Goal: Task Accomplishment & Management: Complete application form

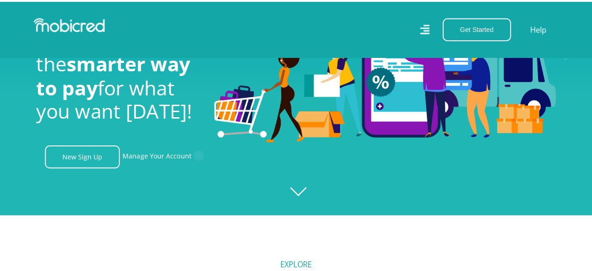
scroll to position [46, 0]
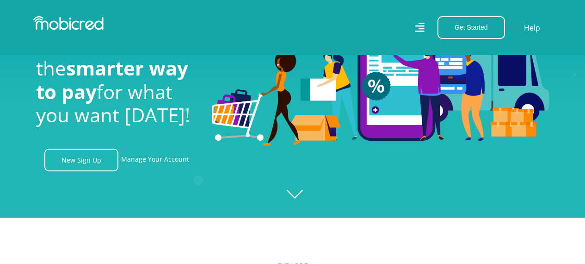
click at [419, 26] on icon at bounding box center [420, 27] width 10 height 13
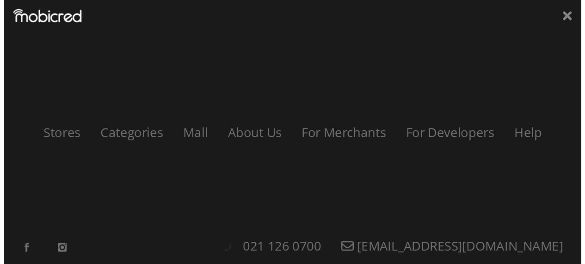
scroll to position [0, 1186]
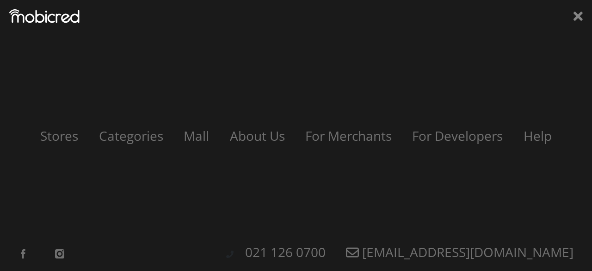
click at [575, 15] on icon at bounding box center [577, 16] width 9 height 14
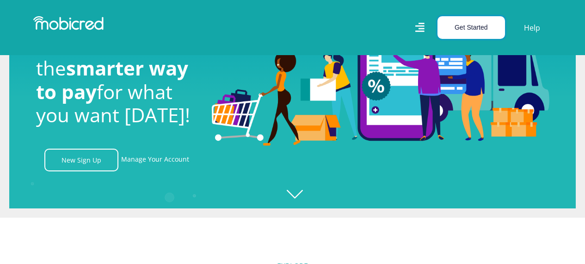
click at [459, 21] on button "Get Started" at bounding box center [472, 27] width 68 height 23
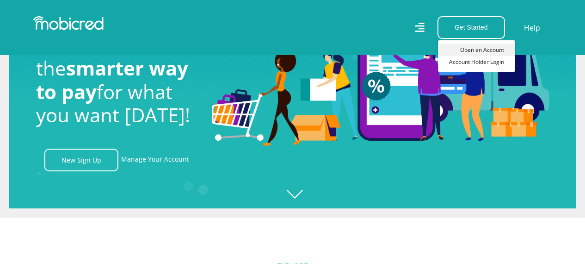
click at [470, 47] on link "Open an Account" at bounding box center [476, 50] width 77 height 12
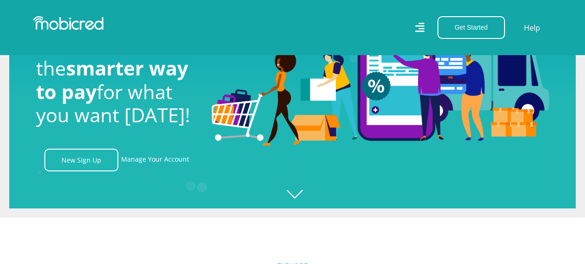
scroll to position [0, 1714]
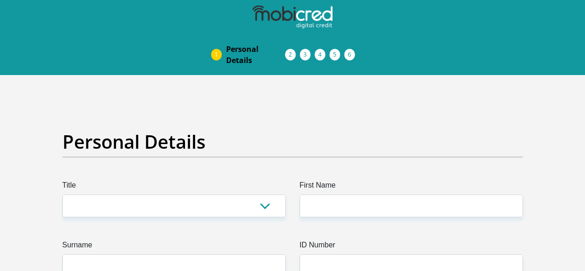
select select "Mrs"
click at [62, 194] on select "Mr Ms Mrs Dr Other" at bounding box center [173, 205] width 223 height 23
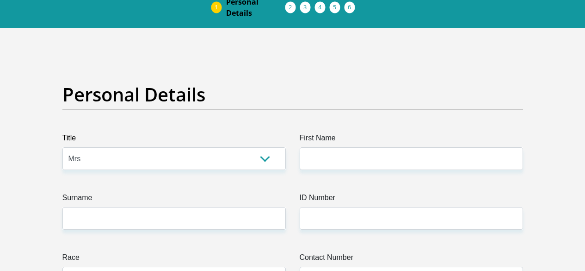
scroll to position [46, 0]
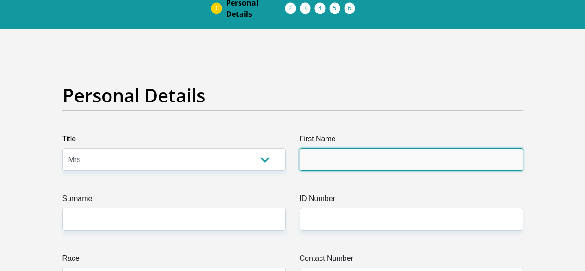
click at [356, 148] on input "First Name" at bounding box center [411, 159] width 223 height 23
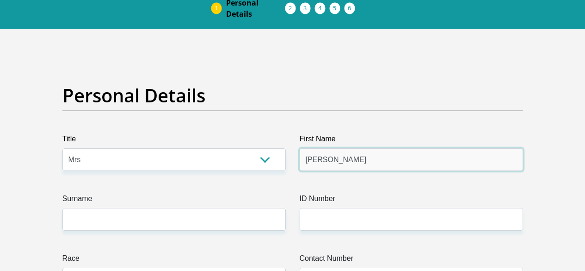
type input "Nicole"
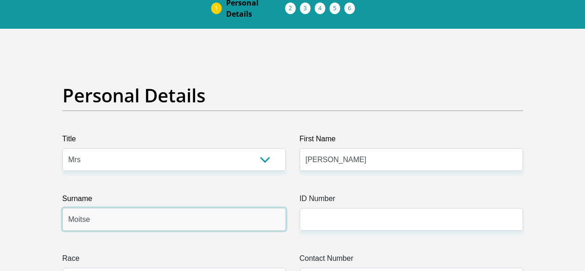
type input "Moitse"
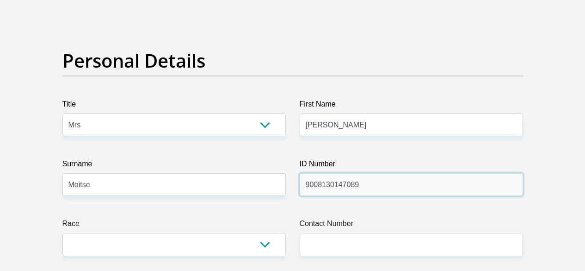
scroll to position [139, 0]
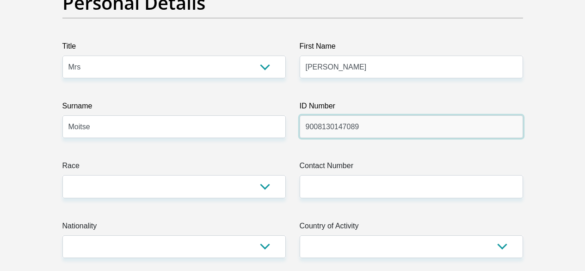
type input "9008130147089"
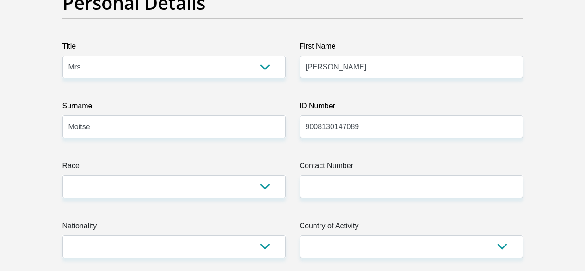
drag, startPoint x: 274, startPoint y: 138, endPoint x: 269, endPoint y: 145, distance: 9.2
click at [273, 160] on label "Race" at bounding box center [173, 167] width 223 height 15
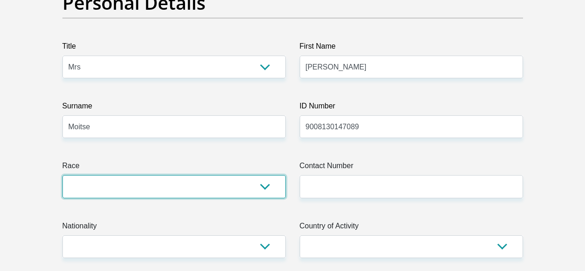
click at [273, 175] on select "Black Coloured Indian White Other" at bounding box center [173, 186] width 223 height 23
click at [268, 175] on select "Black Coloured Indian White Other" at bounding box center [173, 186] width 223 height 23
select select "3"
click at [62, 175] on select "Black Coloured Indian White Other" at bounding box center [173, 186] width 223 height 23
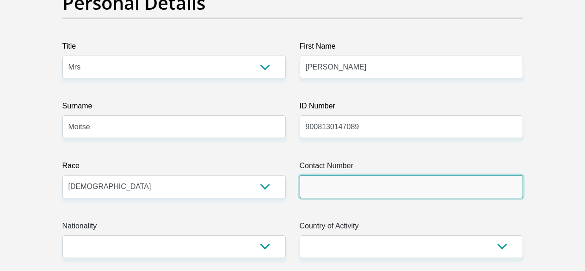
click at [346, 175] on input "Contact Number" at bounding box center [411, 186] width 223 height 23
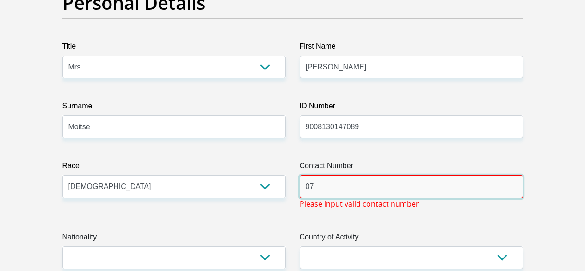
drag, startPoint x: 332, startPoint y: 154, endPoint x: 216, endPoint y: 148, distance: 115.3
paste input "62 733 9584"
click at [303, 175] on input "62 733 9584" at bounding box center [411, 186] width 223 height 23
click at [320, 175] on input "062 733 9584" at bounding box center [411, 186] width 223 height 23
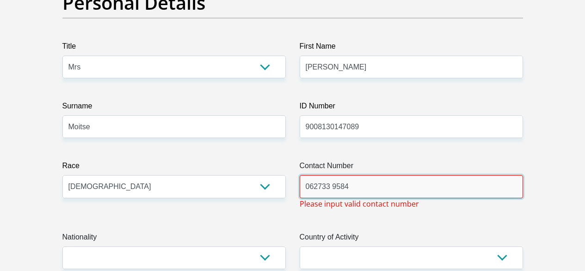
click at [333, 175] on input "062733 9584" at bounding box center [411, 186] width 223 height 23
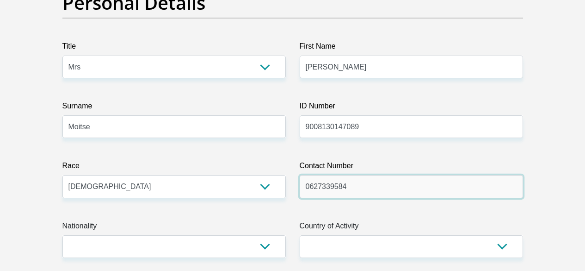
type input "0627339584"
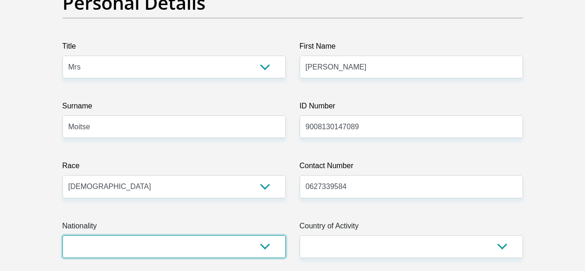
click at [185, 235] on select "South Africa Afghanistan Aland Islands Albania Algeria America Samoa American V…" at bounding box center [173, 246] width 223 height 23
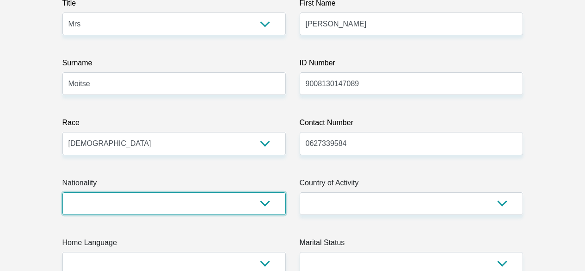
scroll to position [185, 0]
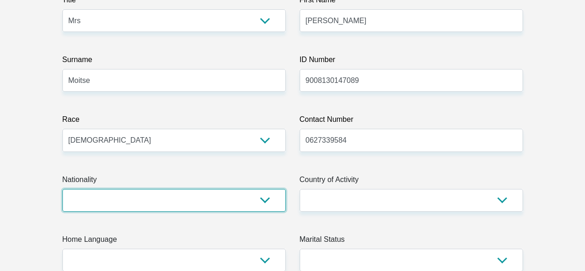
click at [268, 189] on select "South Africa Afghanistan Aland Islands Albania Algeria America Samoa American V…" at bounding box center [173, 200] width 223 height 23
select select "ZAF"
click at [62, 189] on select "South Africa Afghanistan Aland Islands Albania Algeria America Samoa American V…" at bounding box center [173, 200] width 223 height 23
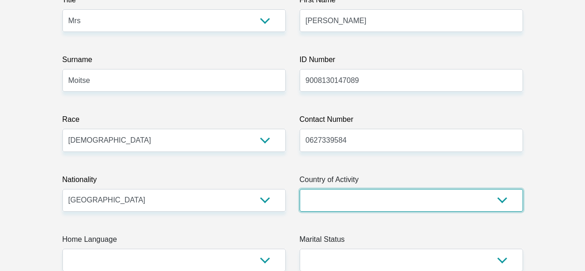
click at [367, 189] on select "South Africa Afghanistan Aland Islands Albania Algeria America Samoa American V…" at bounding box center [411, 200] width 223 height 23
select select "ZAF"
click at [300, 189] on select "South Africa Afghanistan Aland Islands Albania Algeria America Samoa American V…" at bounding box center [411, 200] width 223 height 23
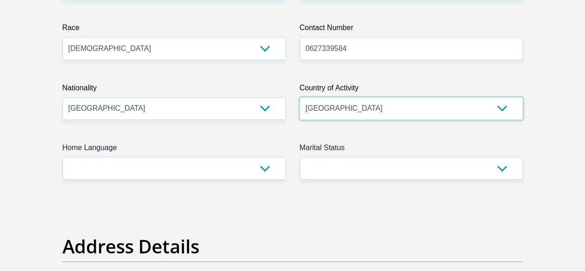
scroll to position [277, 0]
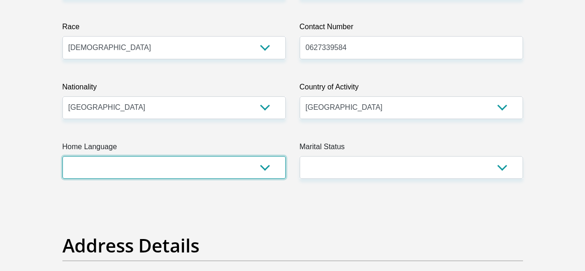
click at [219, 156] on select "Afrikaans English Sepedi South Ndebele Southern Sotho Swati Tsonga Tswana Venda…" at bounding box center [173, 167] width 223 height 23
click at [267, 156] on select "Afrikaans English Sepedi South Ndebele Southern Sotho Swati Tsonga Tswana Venda…" at bounding box center [173, 167] width 223 height 23
select select "eng"
click at [62, 156] on select "Afrikaans English Sepedi South Ndebele Southern Sotho Swati Tsonga Tswana Venda…" at bounding box center [173, 167] width 223 height 23
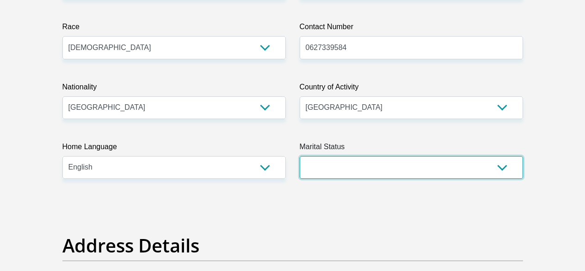
click at [406, 156] on select "Married ANC Single Divorced Widowed Married COP or Customary Law" at bounding box center [411, 167] width 223 height 23
select select "1"
click at [300, 156] on select "Married ANC Single Divorced Widowed Married COP or Customary Law" at bounding box center [411, 167] width 223 height 23
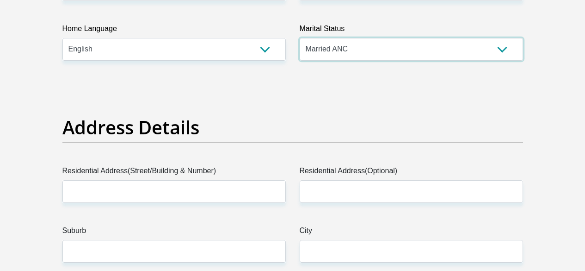
scroll to position [416, 0]
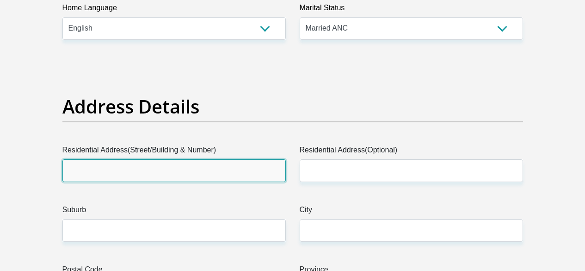
click at [234, 159] on input "Residential Address(Street/Building & Number)" at bounding box center [173, 170] width 223 height 23
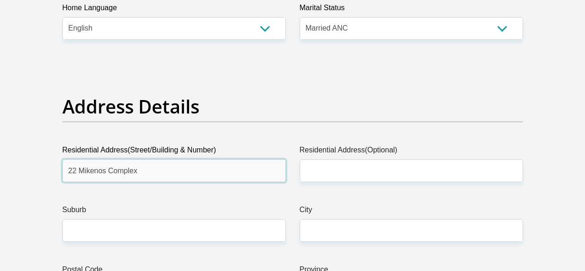
type input "22 Mikenos Complex"
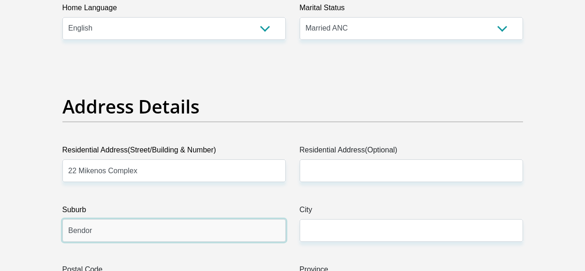
type input "Bendor"
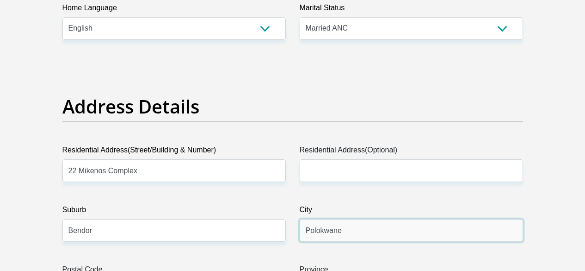
type input "Polokwane"
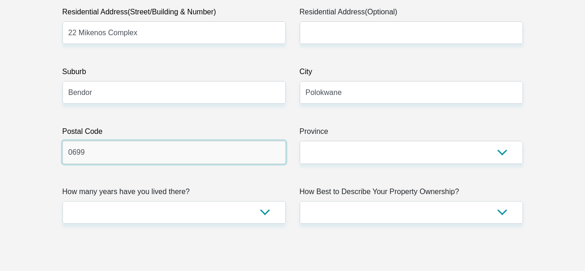
scroll to position [555, 0]
type input "0699"
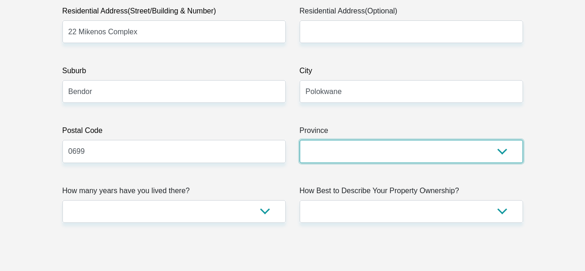
click at [344, 140] on select "Eastern Cape Free State Gauteng KwaZulu-Natal Limpopo Mpumalanga Northern Cape …" at bounding box center [411, 151] width 223 height 23
select select "Limpopo"
click at [300, 140] on select "Eastern Cape Free State Gauteng KwaZulu-Natal Limpopo Mpumalanga Northern Cape …" at bounding box center [411, 151] width 223 height 23
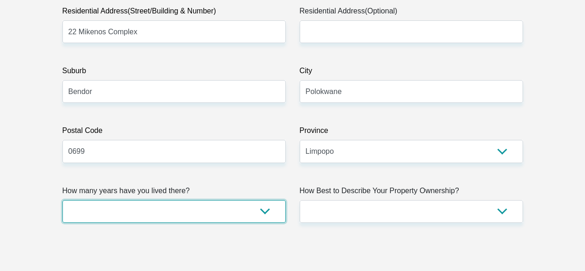
click at [228, 200] on select "less than 1 year 1-3 years 3-5 years 5+ years" at bounding box center [173, 211] width 223 height 23
select select "5"
click at [62, 200] on select "less than 1 year 1-3 years 3-5 years 5+ years" at bounding box center [173, 211] width 223 height 23
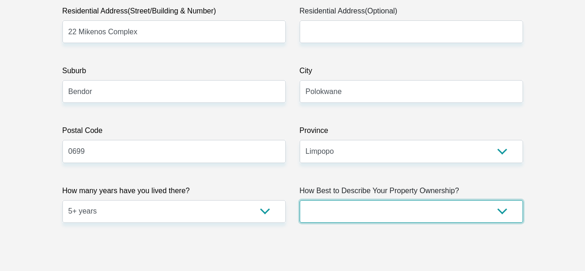
click at [386, 200] on select "Owned Rented Family Owned Company Dwelling" at bounding box center [411, 211] width 223 height 23
select select "parents"
click at [300, 200] on select "Owned Rented Family Owned Company Dwelling" at bounding box center [411, 211] width 223 height 23
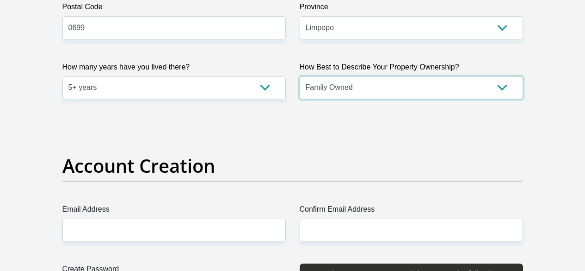
scroll to position [740, 0]
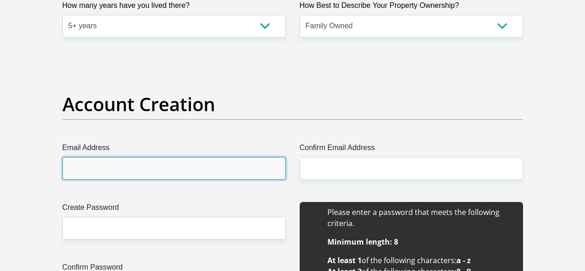
click at [173, 157] on input "Email Address" at bounding box center [173, 168] width 223 height 23
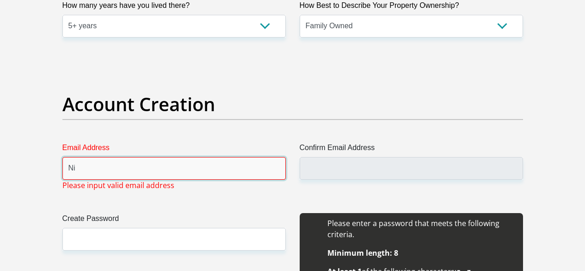
type input "N"
click at [179, 157] on input "bigfivelimpopo" at bounding box center [173, 168] width 223 height 23
click at [169, 157] on input "bigfivelimpopo@" at bounding box center [173, 168] width 223 height 23
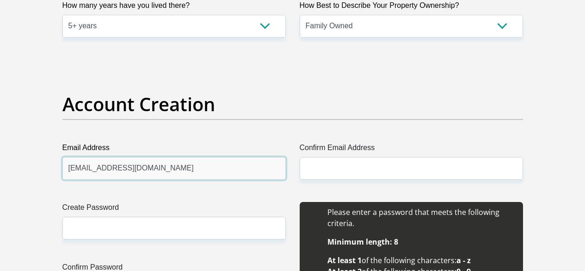
drag, startPoint x: 178, startPoint y: 136, endPoint x: 0, endPoint y: 117, distance: 179.1
type input "bigfivelimpopo@gmail.com"
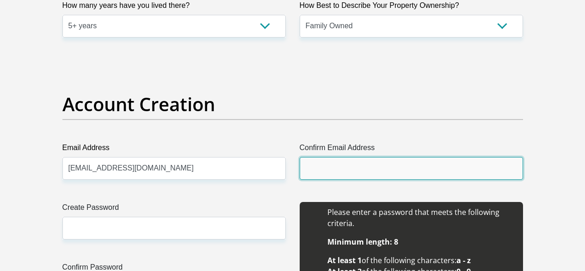
click at [349, 157] on input "Confirm Email Address" at bounding box center [411, 168] width 223 height 23
paste input "bigfivelimpopo@gmail.com"
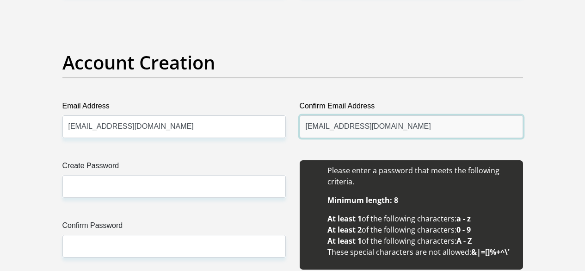
scroll to position [832, 0]
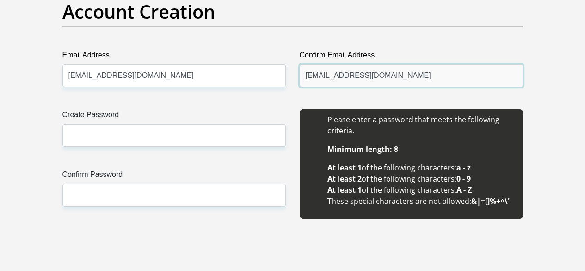
type input "bigfivelimpopo@gmail.com"
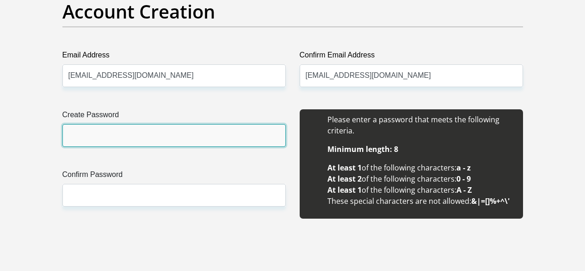
click at [123, 124] on input "Create Password" at bounding box center [173, 135] width 223 height 23
type input "Jerrycole2530!"
drag, startPoint x: 7, startPoint y: 87, endPoint x: 0, endPoint y: 81, distance: 9.2
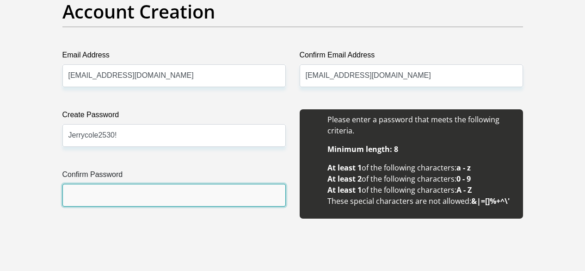
click at [110, 184] on input "Confirm Password" at bounding box center [173, 195] width 223 height 23
paste input "Jerrycole2530!"
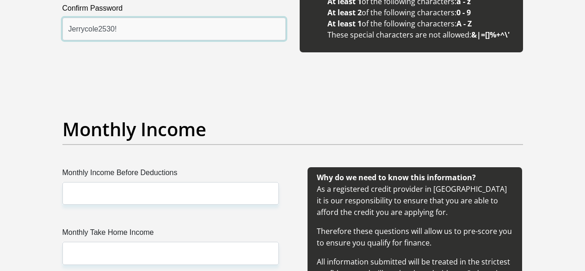
scroll to position [1017, 0]
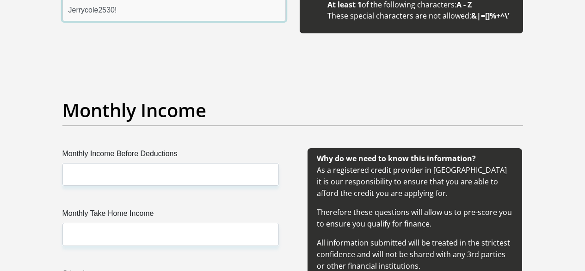
type input "Jerrycole2530!"
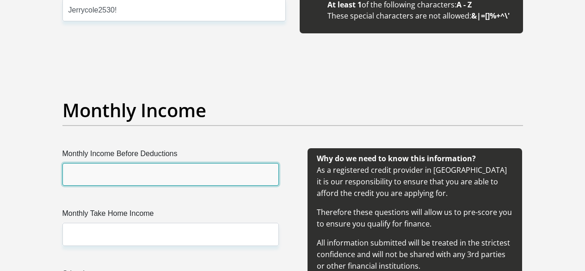
click at [172, 163] on input "Monthly Income Before Deductions" at bounding box center [170, 174] width 216 height 23
type input "25000"
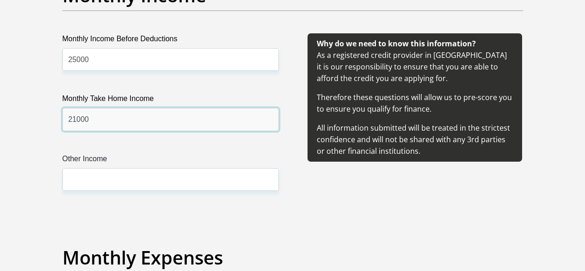
scroll to position [1156, 0]
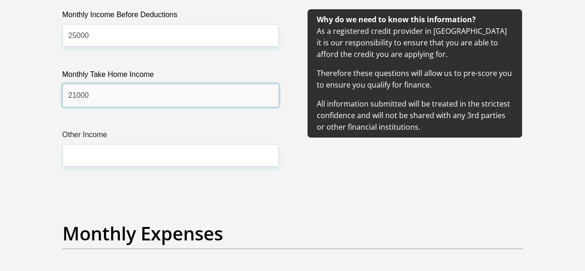
type input "21000"
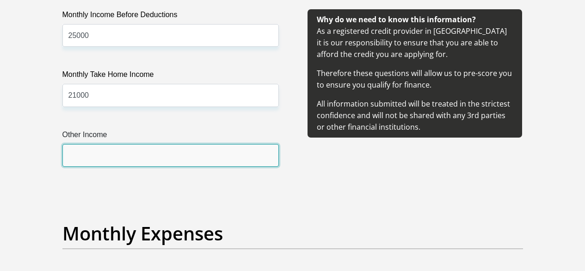
click at [139, 144] on input "Other Income" at bounding box center [170, 155] width 216 height 23
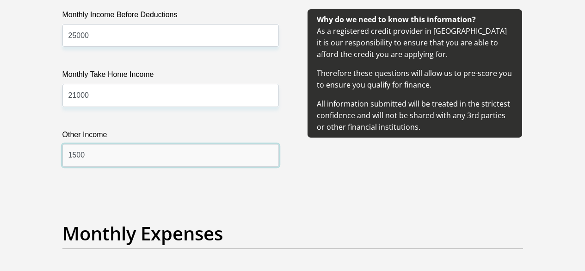
type input "1500"
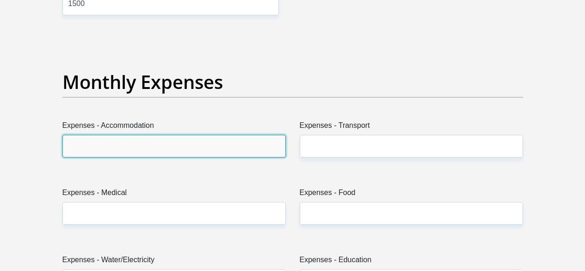
scroll to position [1345, 0]
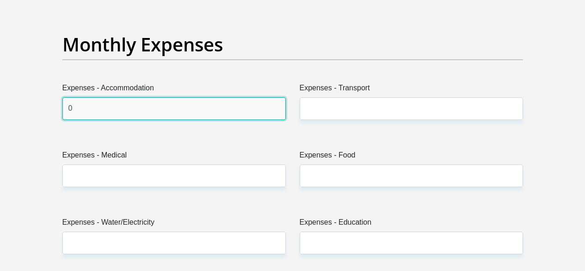
type input "0"
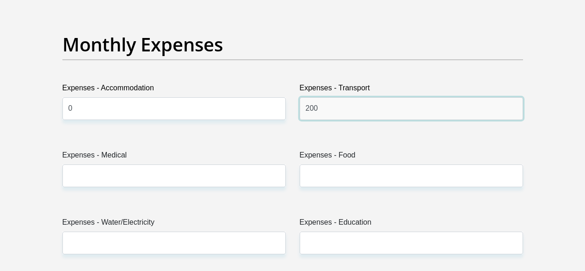
type input "200"
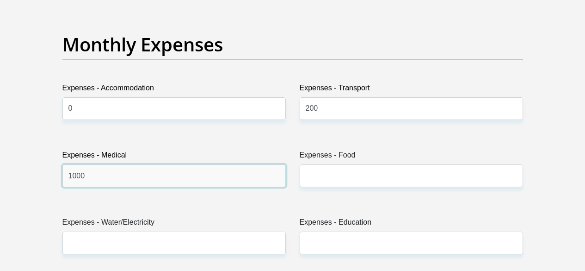
type input "1000"
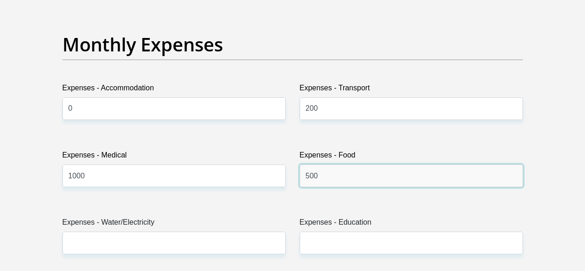
type input "500"
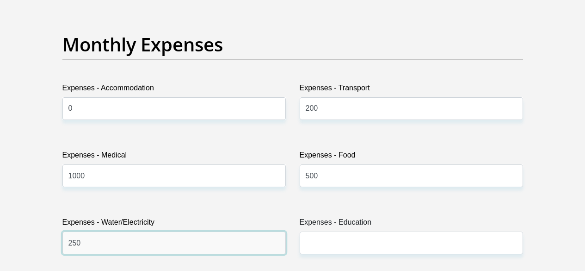
type input "250"
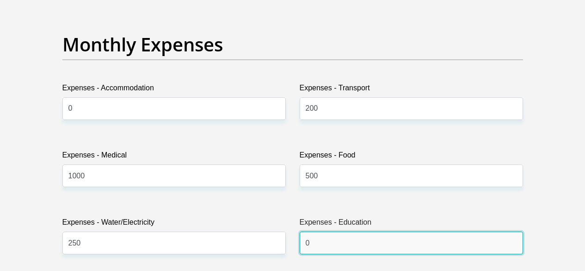
type input "0"
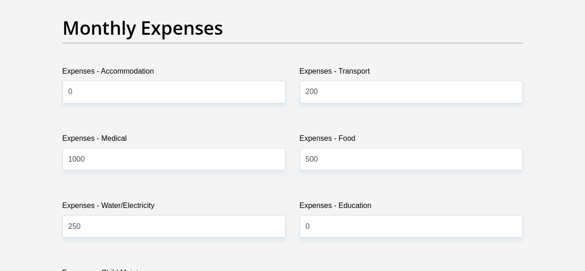
type input "0"
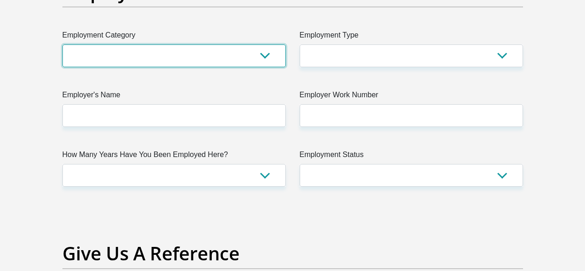
scroll to position [1720, 0]
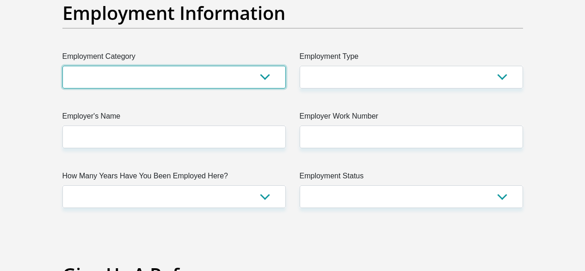
click at [219, 66] on select "AGRICULTURE ALCOHOL & TOBACCO CONSTRUCTION MATERIALS METALLURGY EQUIPMENT FOR R…" at bounding box center [173, 77] width 223 height 23
click at [198, 66] on select "AGRICULTURE ALCOHOL & TOBACCO CONSTRUCTION MATERIALS METALLURGY EQUIPMENT FOR R…" at bounding box center [173, 77] width 223 height 23
select select "6"
click at [62, 66] on select "AGRICULTURE ALCOHOL & TOBACCO CONSTRUCTION MATERIALS METALLURGY EQUIPMENT FOR R…" at bounding box center [173, 77] width 223 height 23
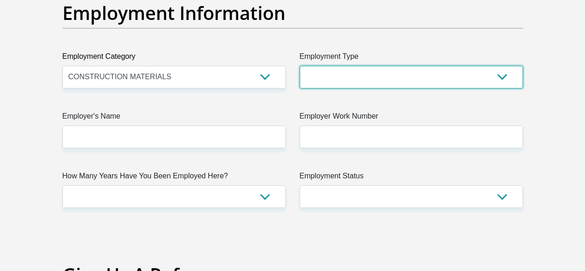
click at [393, 66] on select "College/Lecturer Craft Seller Creative Driver Executive Farmer Forces - Non Com…" at bounding box center [411, 77] width 223 height 23
select select "Sales"
click at [300, 66] on select "College/Lecturer Craft Seller Creative Driver Executive Farmer Forces - Non Com…" at bounding box center [411, 77] width 223 height 23
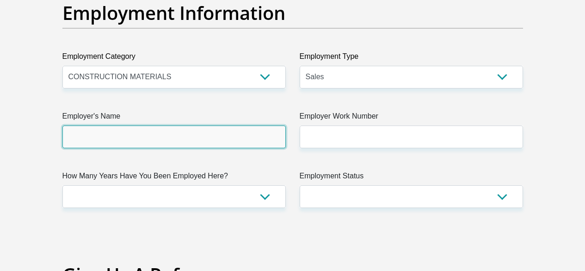
click at [230, 125] on input "Employer's Name" at bounding box center [173, 136] width 223 height 23
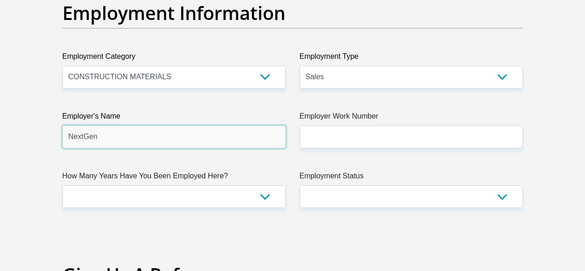
type input "NextGen"
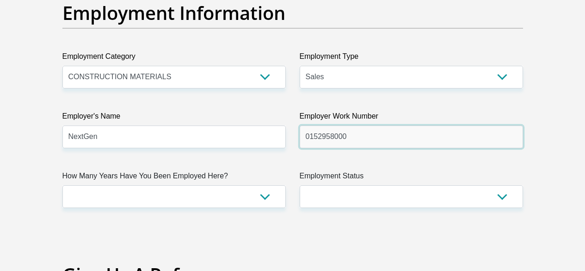
type input "0152958000"
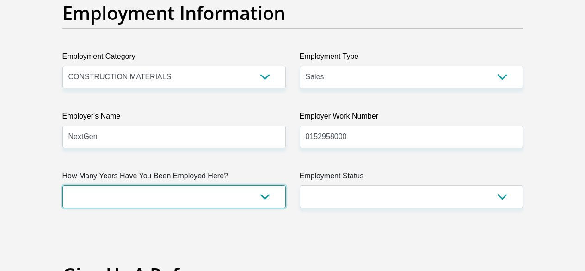
click at [157, 185] on select "less than 1 year 1-3 years 3-5 years 5+ years" at bounding box center [173, 196] width 223 height 23
select select "48"
click at [62, 185] on select "less than 1 year 1-3 years 3-5 years 5+ years" at bounding box center [173, 196] width 223 height 23
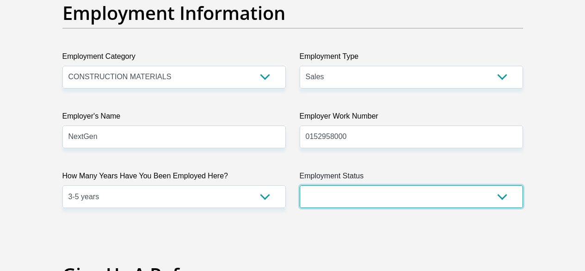
click at [398, 185] on select "Permanent/Full-time Part-time/Casual Contract Worker Self-Employed Housewife Re…" at bounding box center [411, 196] width 223 height 23
select select "1"
click at [300, 185] on select "Permanent/Full-time Part-time/Casual Contract Worker Self-Employed Housewife Re…" at bounding box center [411, 196] width 223 height 23
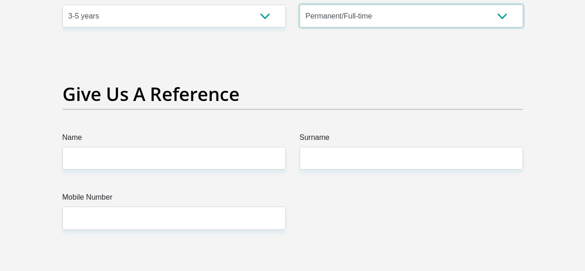
scroll to position [1905, 0]
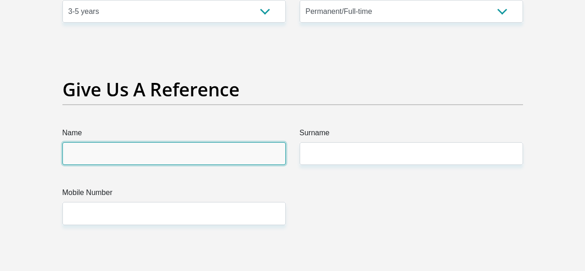
click at [150, 142] on input "Name" at bounding box center [173, 153] width 223 height 23
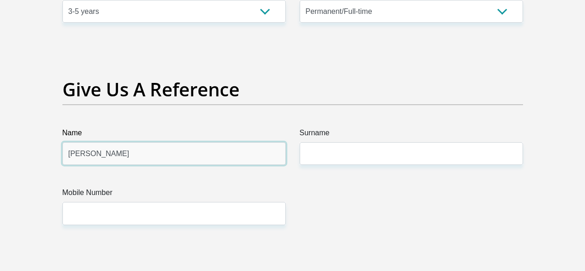
type input "Jery"
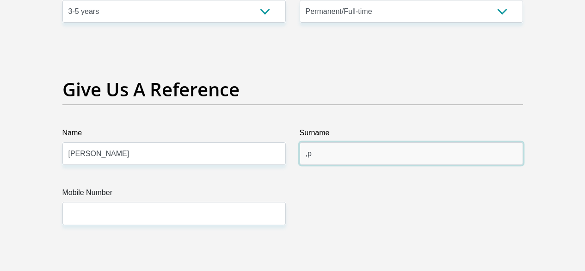
type input ","
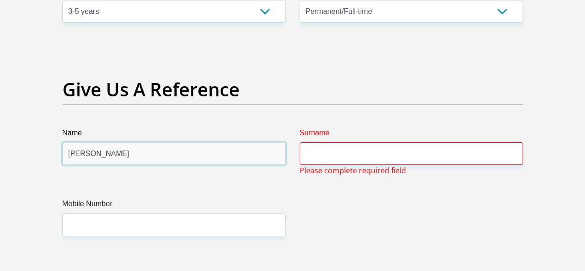
drag, startPoint x: 195, startPoint y: 129, endPoint x: 0, endPoint y: 122, distance: 194.8
type input "Mardell"
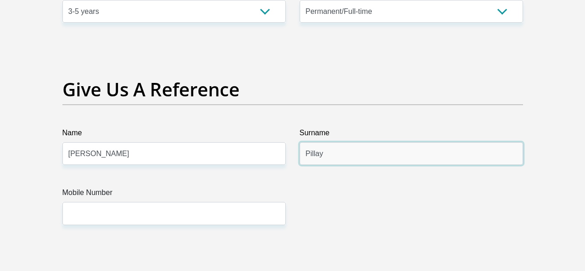
type input "Pillay"
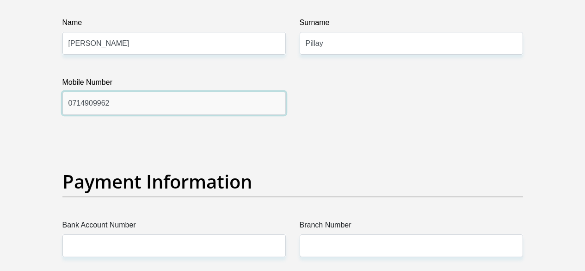
scroll to position [2136, 0]
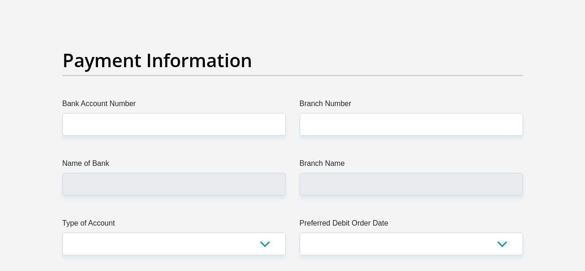
type input "0714909962"
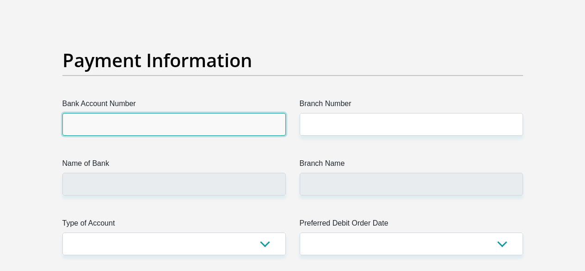
click at [166, 113] on input "Bank Account Number" at bounding box center [173, 124] width 223 height 23
type input "N mOITSE"
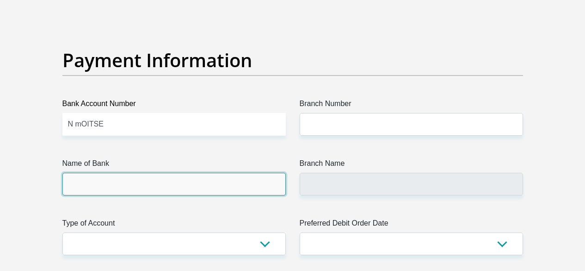
click at [159, 173] on input "Name of Bank" at bounding box center [173, 184] width 223 height 23
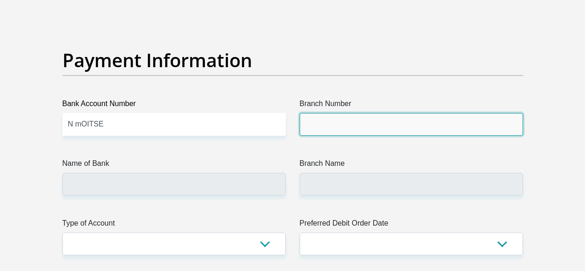
click at [362, 113] on input "Branch Number" at bounding box center [411, 124] width 223 height 23
paste input "470010"
type input "470010"
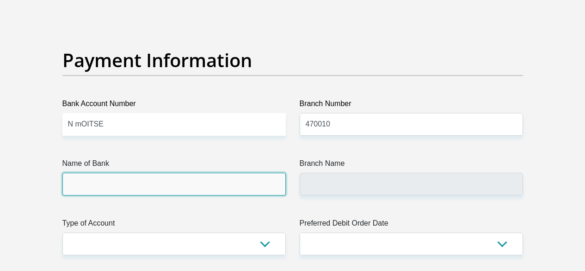
type input "CAPITEC BANK LIMITED"
type input "CAPITEC BANK CPC"
click at [190, 173] on input "CAPITEC BANK LIMITED" at bounding box center [173, 184] width 223 height 23
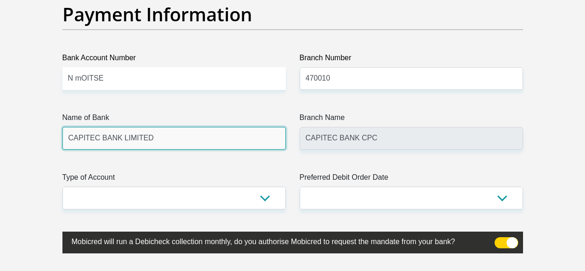
scroll to position [2183, 0]
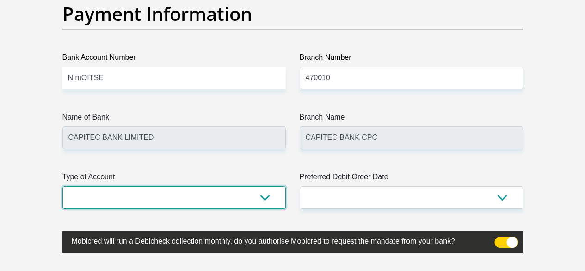
click at [254, 186] on select "Cheque Savings" at bounding box center [173, 197] width 223 height 23
drag, startPoint x: 274, startPoint y: 169, endPoint x: 264, endPoint y: 173, distance: 10.2
click at [272, 186] on select "Cheque Savings" at bounding box center [173, 197] width 223 height 23
select select "SAV"
click at [62, 186] on select "Cheque Savings" at bounding box center [173, 197] width 223 height 23
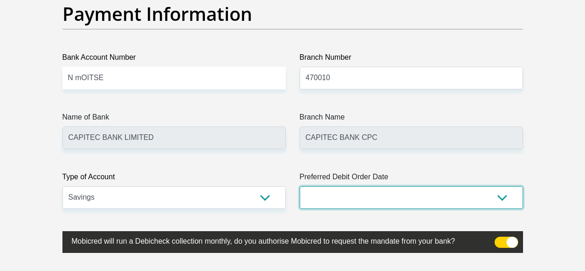
click at [411, 186] on select "1st 2nd 3rd 4th 5th 7th 18th 19th 20th 21st 22nd 23rd 24th 25th 26th 27th 28th …" at bounding box center [411, 197] width 223 height 23
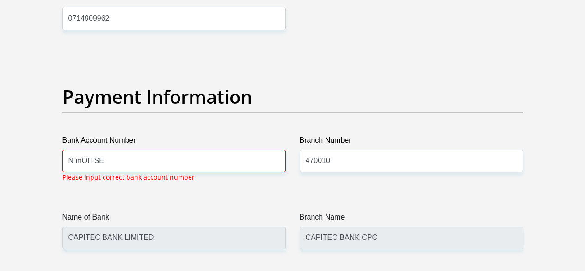
select select "1"
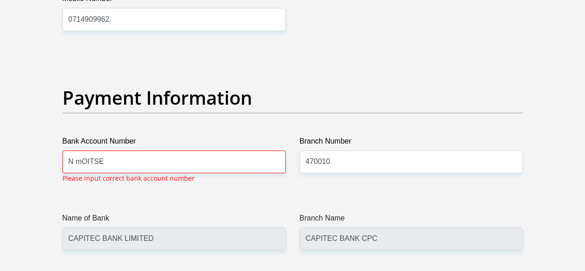
click at [172, 150] on input "N mOITSE" at bounding box center [173, 161] width 223 height 23
drag, startPoint x: 117, startPoint y: 127, endPoint x: 0, endPoint y: 131, distance: 117.5
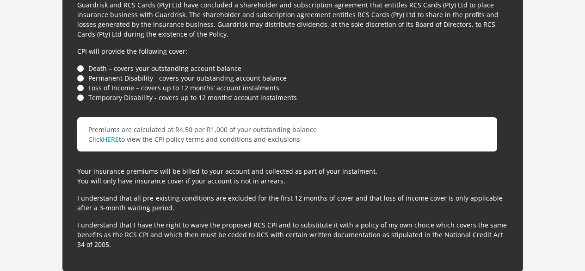
scroll to position [2654, 0]
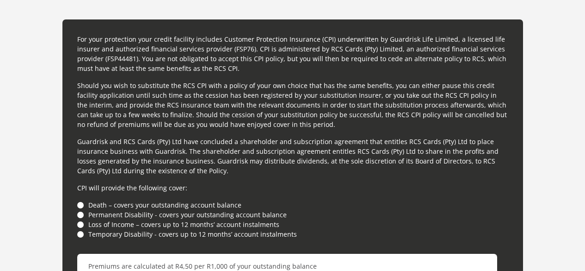
type input "1682206449"
click at [78, 200] on li "Death – covers your outstanding account balance" at bounding box center [292, 205] width 431 height 10
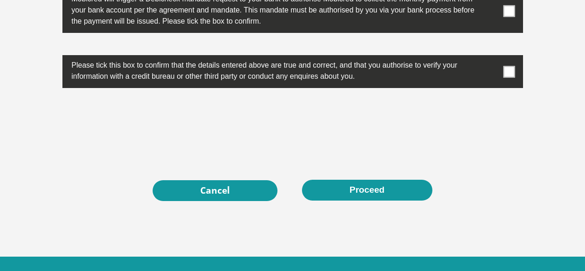
scroll to position [3048, 0]
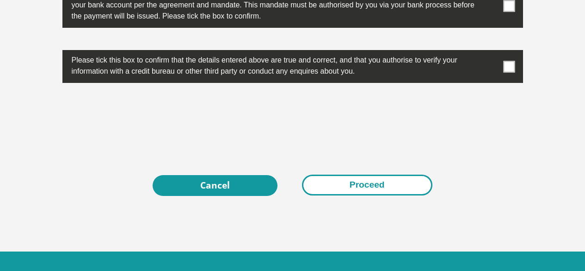
click at [360, 174] on button "Proceed" at bounding box center [367, 184] width 130 height 21
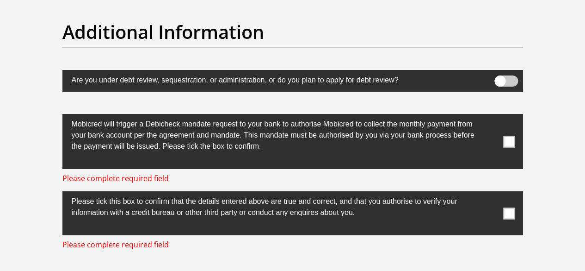
scroll to position [2917, 0]
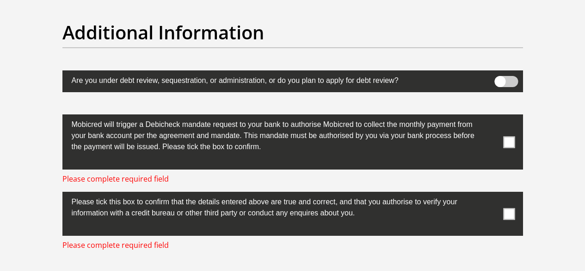
click at [510, 136] on span at bounding box center [509, 142] width 12 height 12
click at [491, 117] on input "checkbox" at bounding box center [491, 117] width 0 height 0
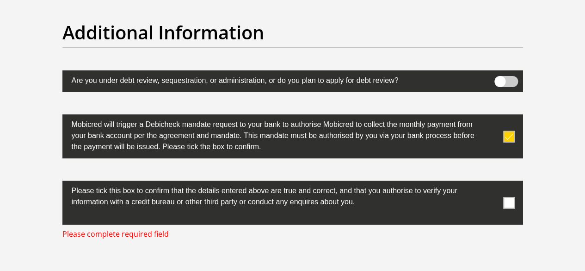
click at [512, 180] on label at bounding box center [292, 202] width 461 height 44
click at [491, 183] on input "checkbox" at bounding box center [491, 183] width 0 height 0
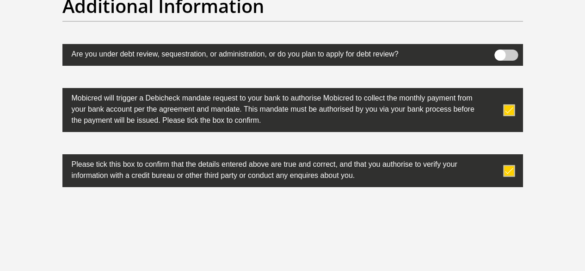
scroll to position [3010, 0]
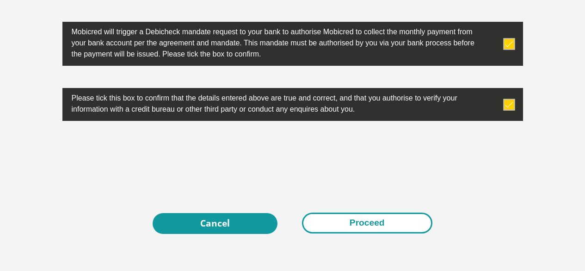
click at [364, 212] on button "Proceed" at bounding box center [367, 222] width 130 height 21
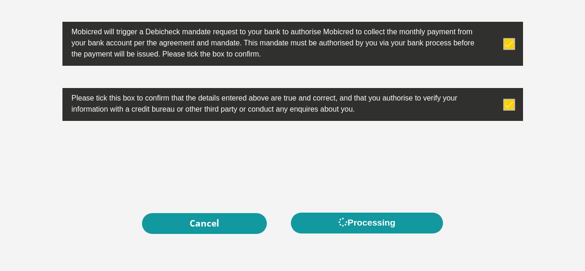
scroll to position [0, 0]
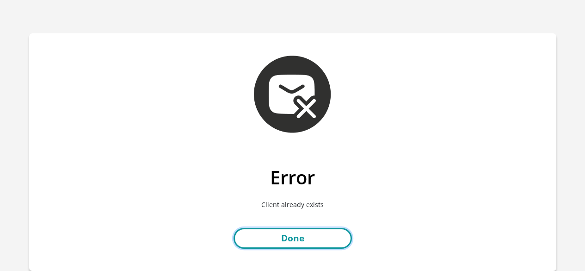
click at [306, 238] on link "Done" at bounding box center [293, 238] width 118 height 21
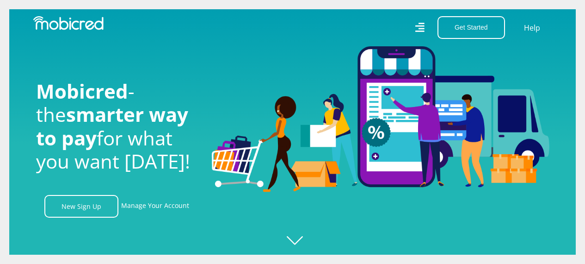
click at [428, 21] on div "Get Started Open an Account Account Holder Login" at bounding box center [468, 27] width 84 height 23
click at [420, 27] on icon at bounding box center [420, 27] width 10 height 13
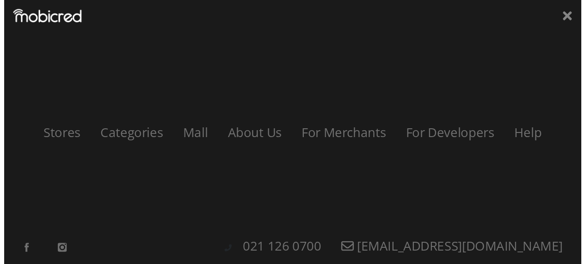
scroll to position [0, 659]
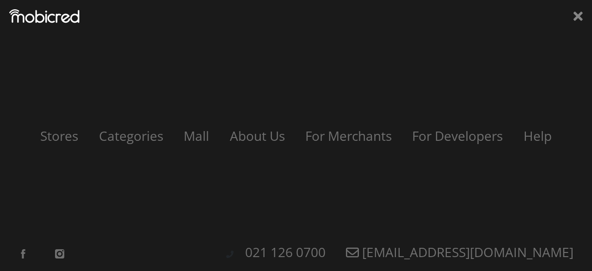
click at [569, 20] on div "Stores Categories Mall About Us For Merchants For Developers Help Sign Up Sign …" at bounding box center [296, 135] width 592 height 271
click at [580, 18] on icon at bounding box center [577, 16] width 9 height 9
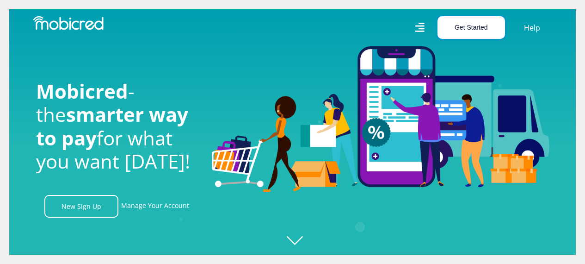
scroll to position [0, 1186]
click at [471, 25] on button "Get Started" at bounding box center [472, 27] width 68 height 23
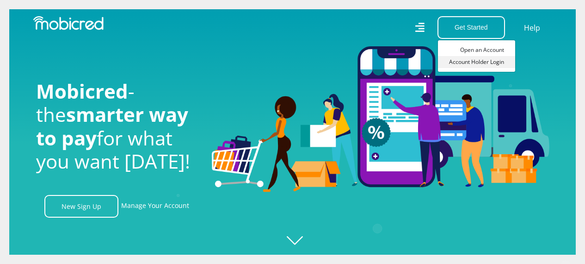
click at [472, 62] on link "Account Holder Login" at bounding box center [476, 62] width 77 height 12
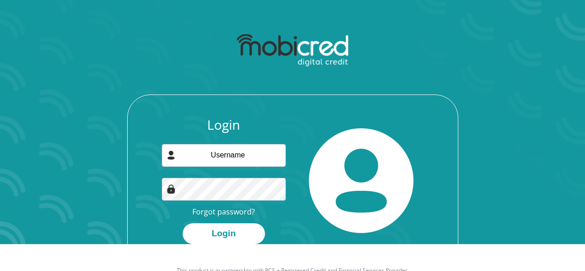
scroll to position [53, 0]
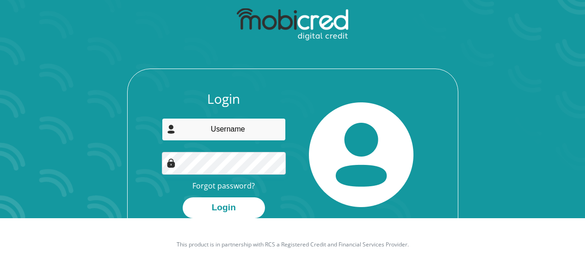
click at [234, 134] on input "email" at bounding box center [224, 129] width 124 height 23
click at [218, 131] on input "email" at bounding box center [224, 129] width 124 height 23
click at [202, 129] on input "email" at bounding box center [224, 129] width 124 height 23
type input "[PERSON_NAME][EMAIL_ADDRESS][DOMAIN_NAME]"
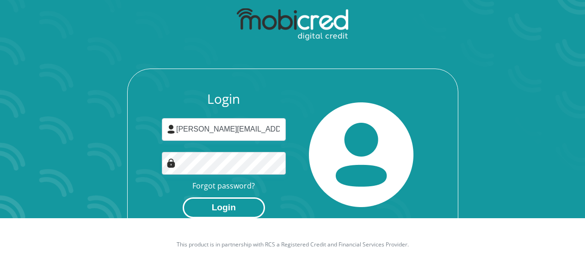
click at [213, 210] on button "Login" at bounding box center [224, 207] width 82 height 21
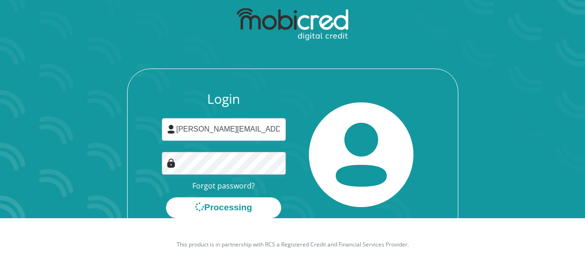
scroll to position [0, 0]
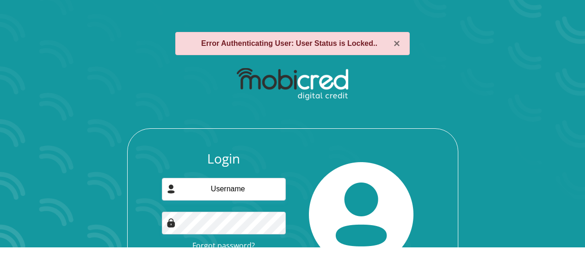
scroll to position [75, 0]
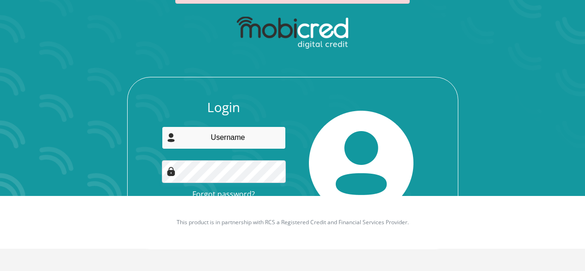
click at [242, 135] on input "email" at bounding box center [224, 137] width 124 height 23
type input "nicolemoitse@gmail.com"
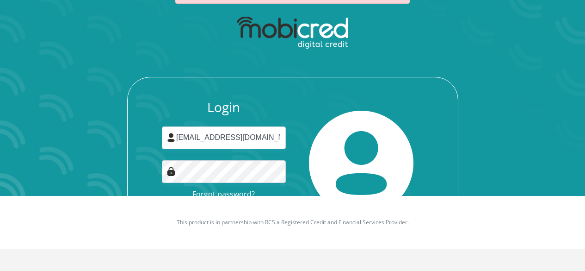
click at [419, 141] on div at bounding box center [362, 162] width 138 height 127
click at [462, 126] on div "Login nicolemoitse@gmail.com Forgot password? Login" at bounding box center [292, 130] width 497 height 238
click at [183, 205] on button "Login" at bounding box center [224, 215] width 82 height 21
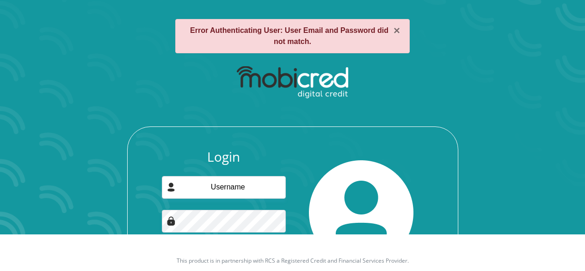
scroll to position [86, 0]
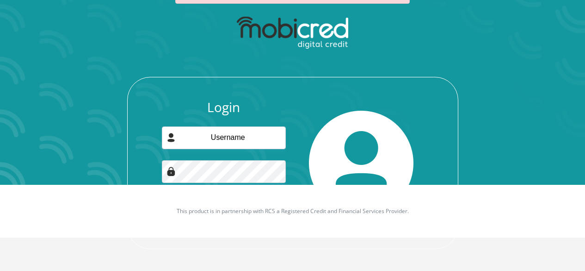
click at [277, 198] on footer "This product is in partnership with RCS a Registered Credit and Financial Servi…" at bounding box center [292, 211] width 585 height 53
